Goal: Task Accomplishment & Management: Manage account settings

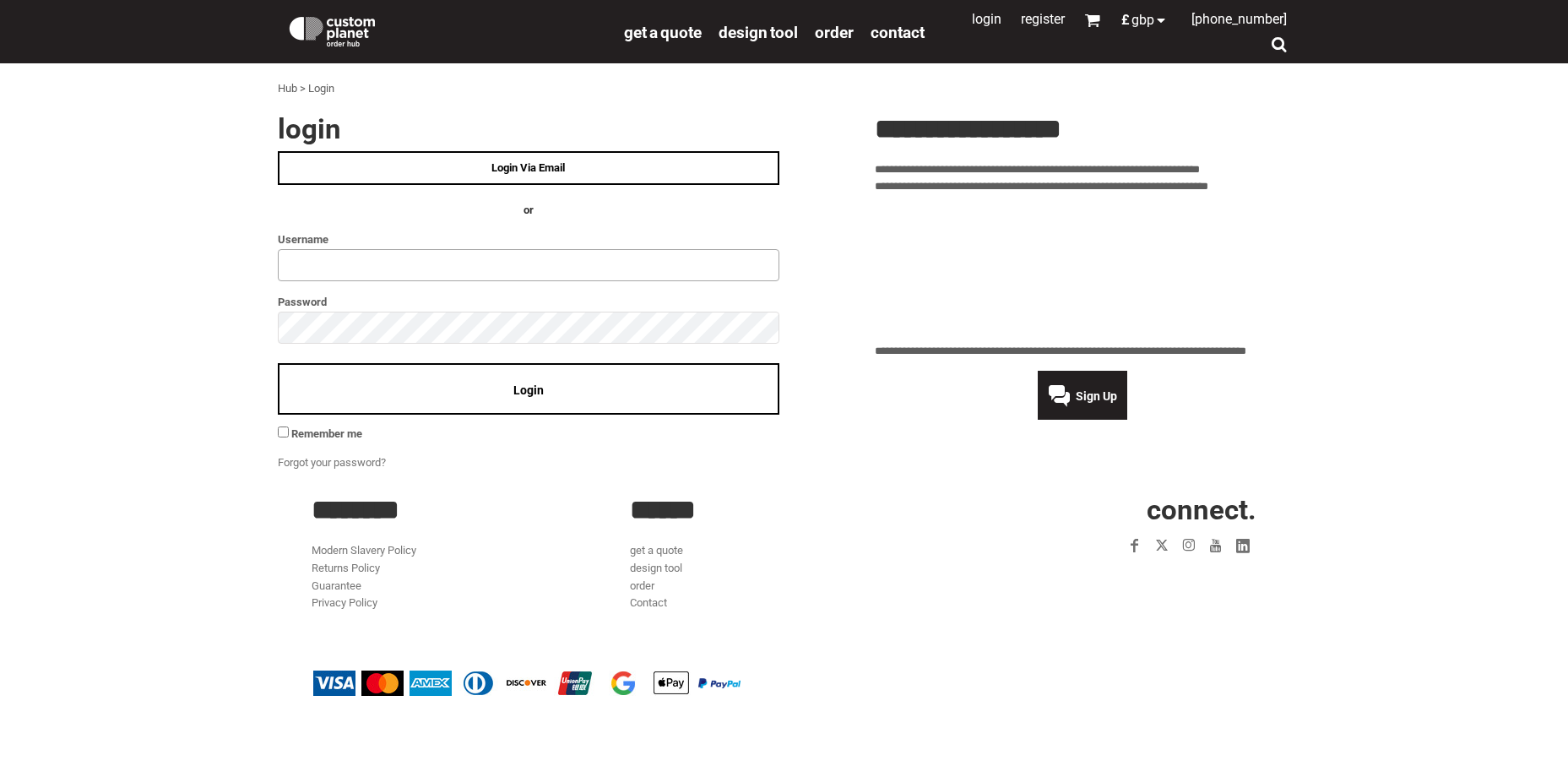
type input "**********"
click at [219, 311] on div "**********" at bounding box center [784, 293] width 1548 height 357
click input "**" at bounding box center [0, 0] width 0 height 0
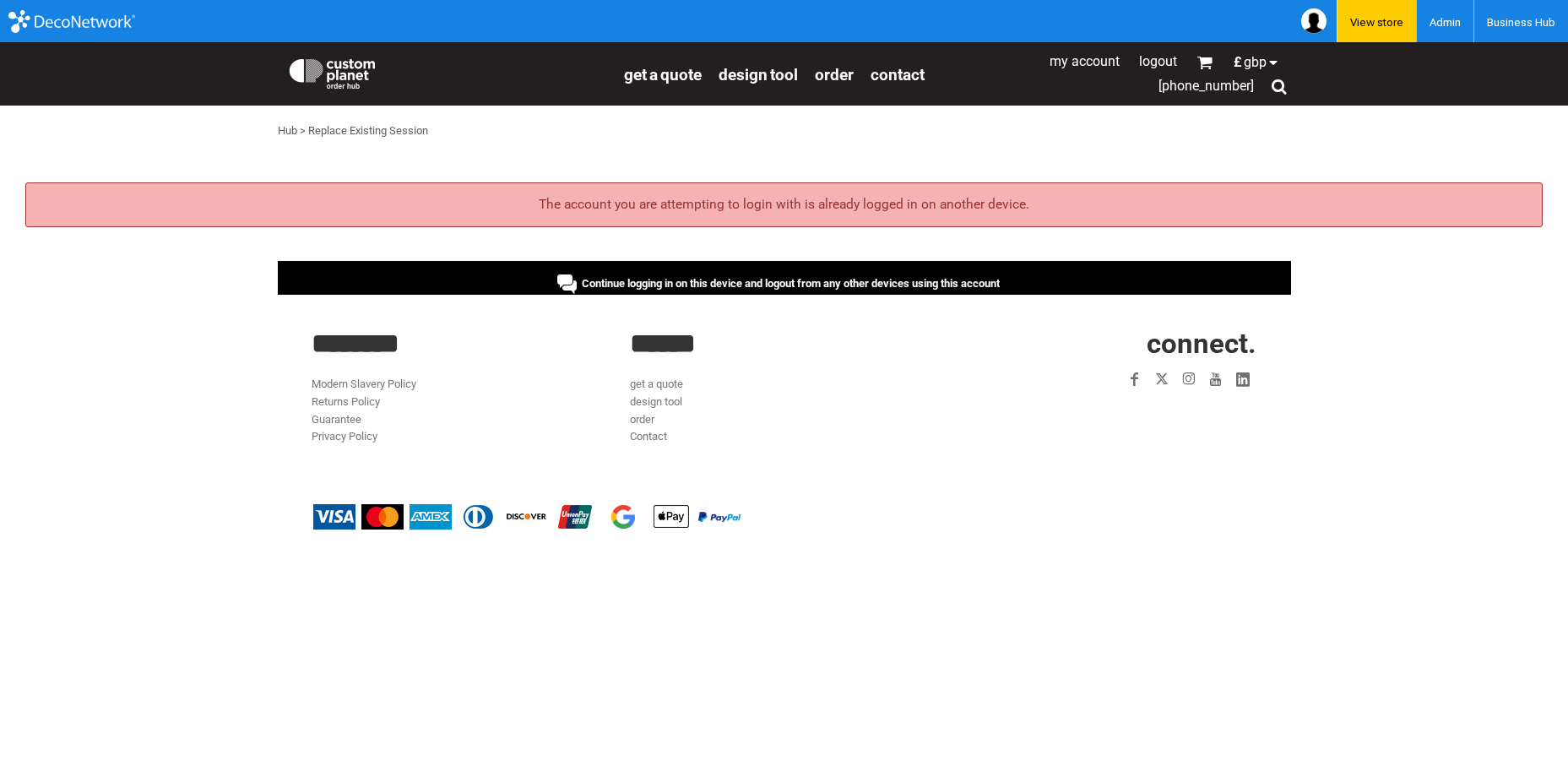
click at [694, 283] on span "Continue logging in on this device and logout from any other devices using this…" at bounding box center [790, 283] width 418 height 13
